Goal: Find specific page/section: Find specific page/section

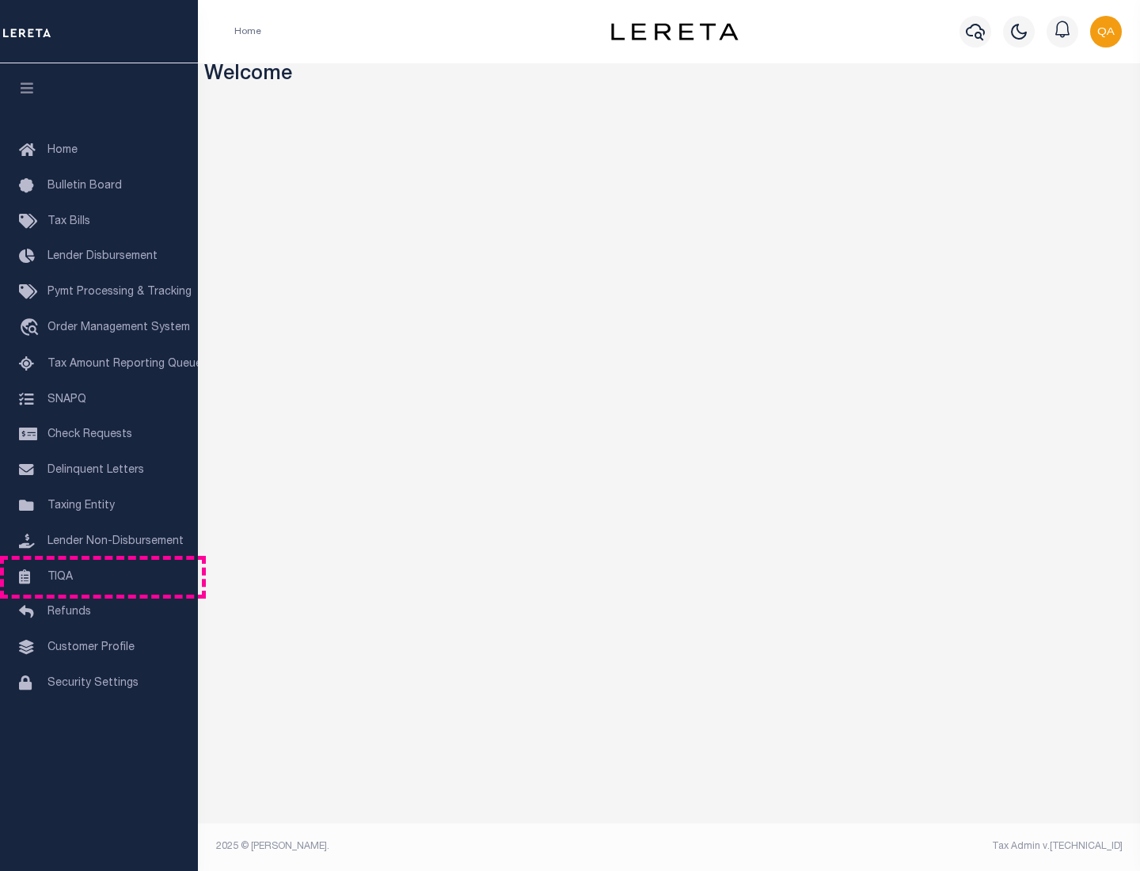
click at [99, 576] on link "TIQA" at bounding box center [99, 578] width 198 height 36
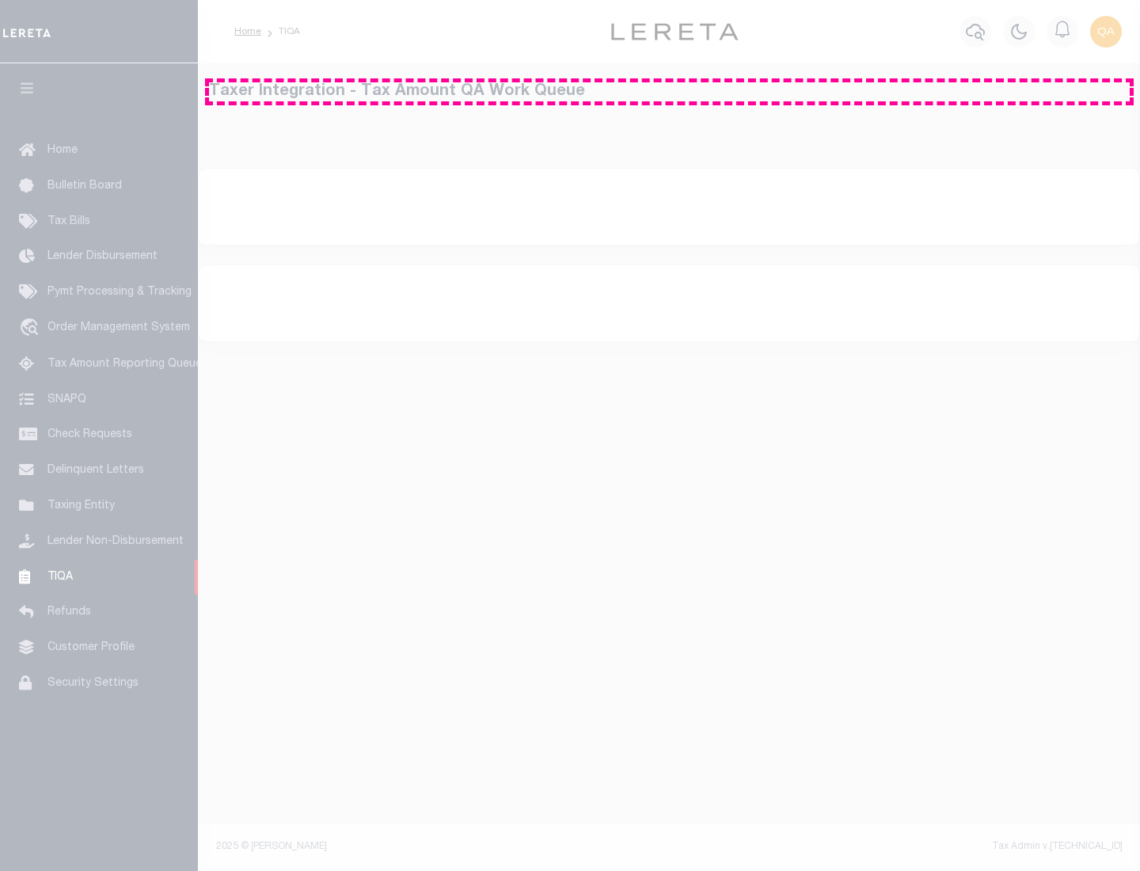
select select "200"
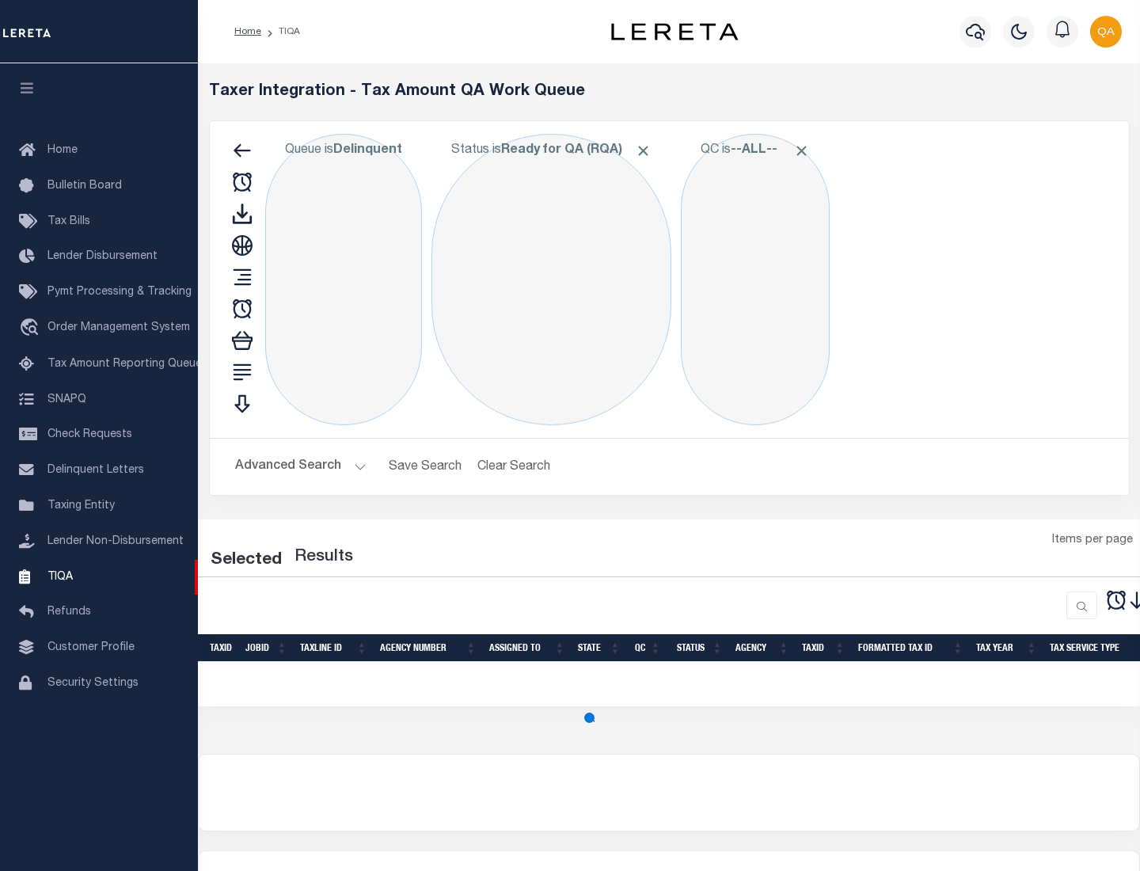
select select "200"
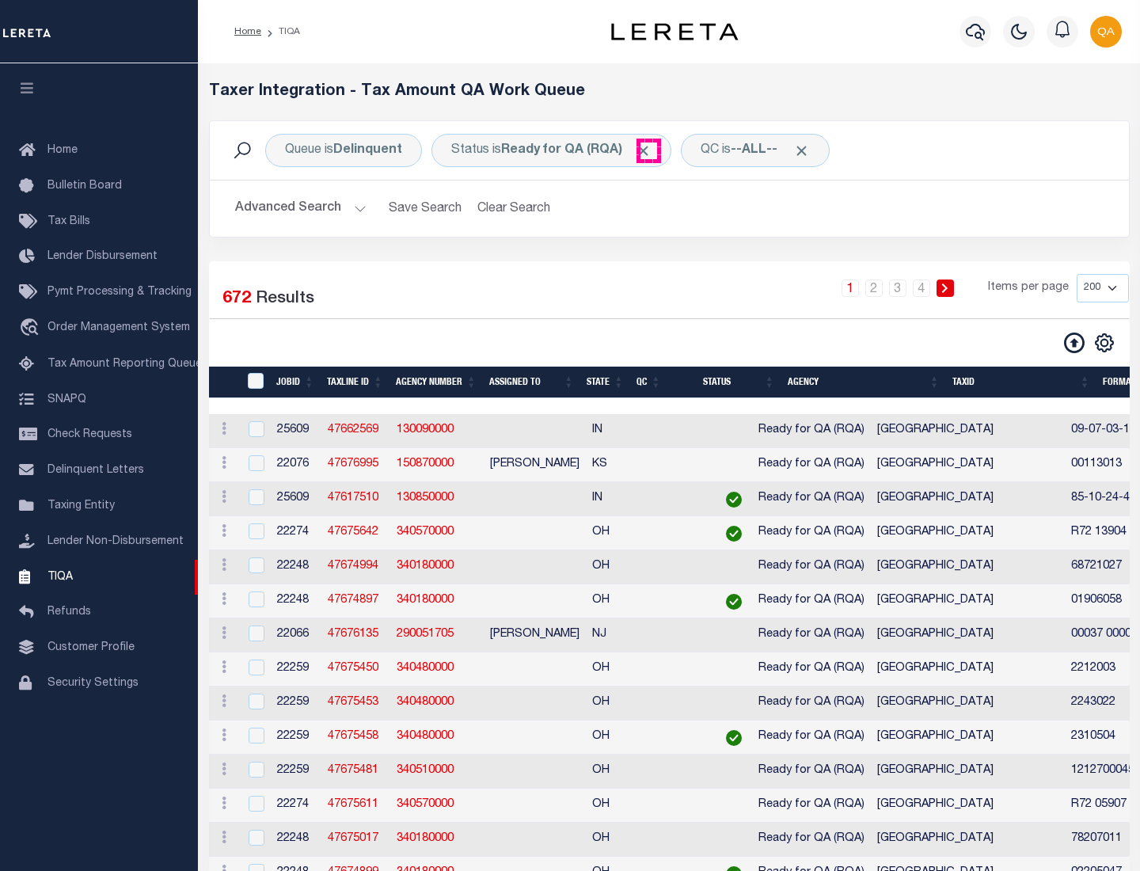
click at [648, 150] on span "Click to Remove" at bounding box center [643, 150] width 17 height 17
